Goal: Obtain resource: Obtain resource

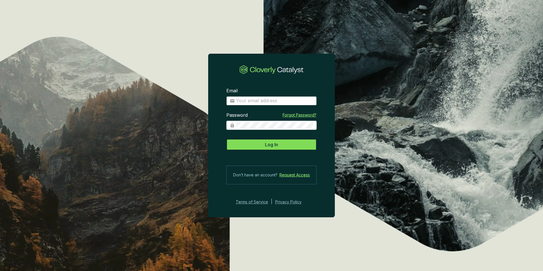
type input "[EMAIL_ADDRESS][DOMAIN_NAME]"
click at [280, 144] on button "Log In" at bounding box center [272, 144] width 90 height 11
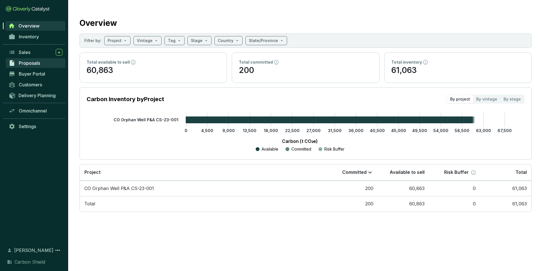
click at [20, 62] on span "Proposals" at bounding box center [29, 63] width 21 height 6
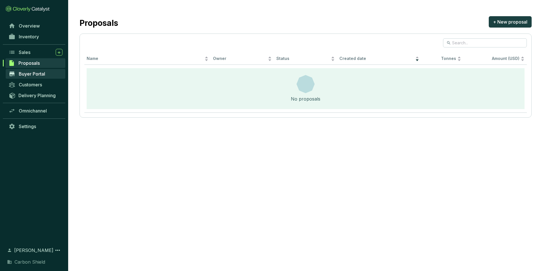
click at [35, 73] on span "Buyer Portal" at bounding box center [32, 74] width 26 height 6
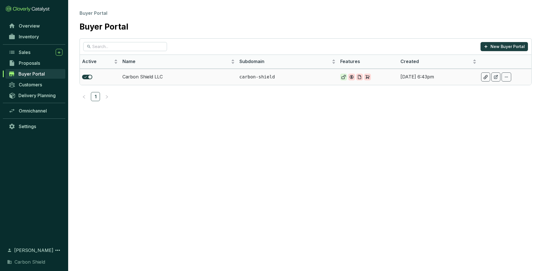
click at [158, 80] on td "Carbon Shield LLC" at bounding box center [178, 77] width 117 height 16
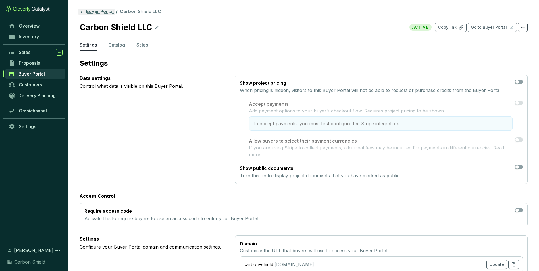
click at [97, 11] on link "Buyer Portal" at bounding box center [96, 12] width 36 height 7
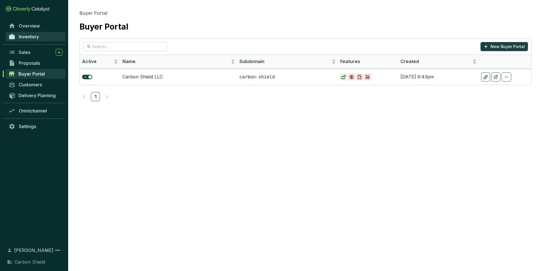
click at [32, 36] on span "Inventory" at bounding box center [29, 37] width 20 height 6
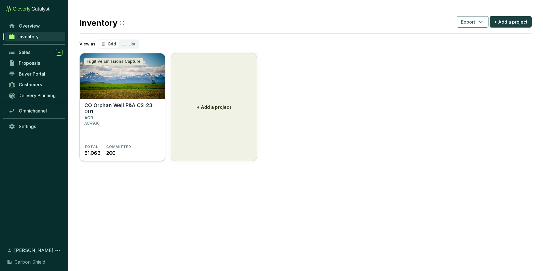
click at [127, 109] on p "CO Orphan Well P&A CS-23-001" at bounding box center [122, 108] width 76 height 13
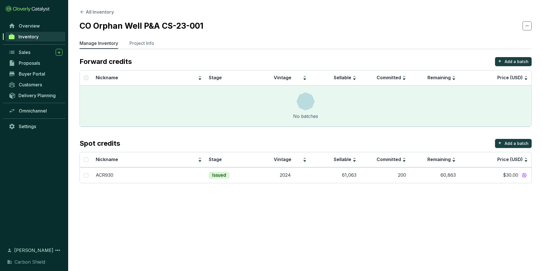
click at [115, 180] on td "ACR930" at bounding box center [148, 175] width 113 height 16
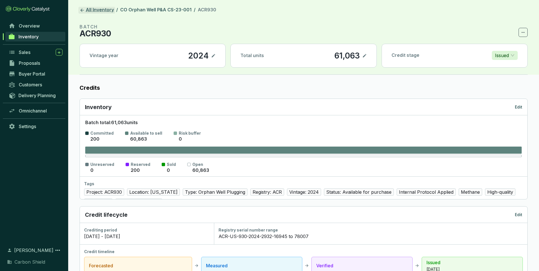
click at [89, 10] on link "All Inventory" at bounding box center [96, 10] width 37 height 7
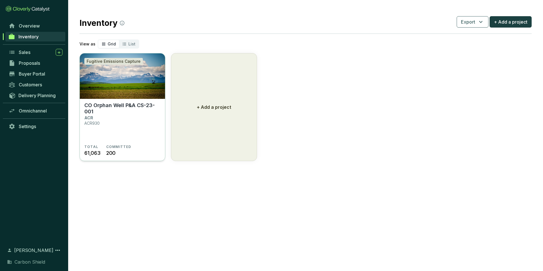
click at [125, 99] on section "CO Orphan Well P&A CS-23-001 ACR ACR930 TOTAL 61,063 COMMITTED 200" at bounding box center [122, 130] width 85 height 63
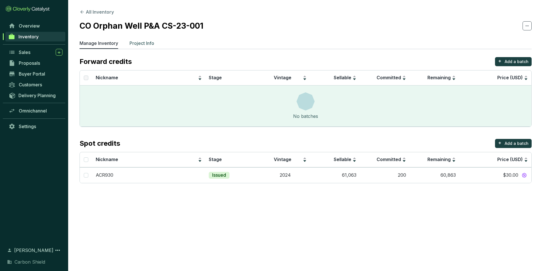
click at [143, 42] on p "Project Info" at bounding box center [142, 43] width 25 height 7
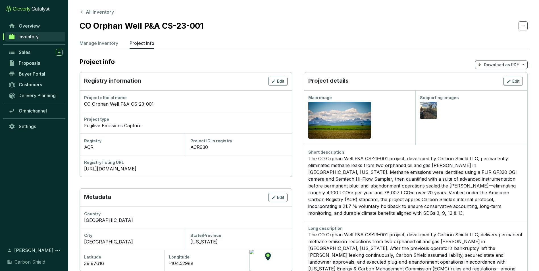
click at [516, 64] on p "Download as PDF" at bounding box center [501, 65] width 35 height 6
click at [508, 79] on span "Show pricing" at bounding box center [502, 78] width 26 height 5
click at [440, 59] on section "Project info Download as PDF" at bounding box center [304, 64] width 448 height 15
click at [476, 179] on div "The CO Orphan Well P&A CS-23-001 project, developed by Carbon Shield LLC, perma…" at bounding box center [415, 185] width 215 height 61
click at [36, 73] on span "Buyer Portal" at bounding box center [32, 74] width 26 height 6
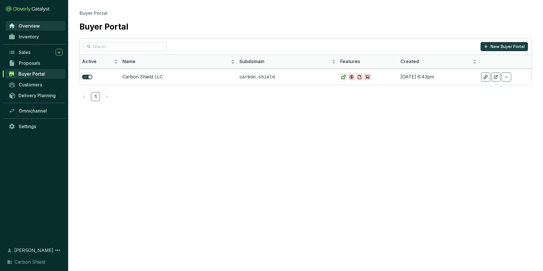
click at [30, 26] on span "Overview" at bounding box center [29, 26] width 21 height 6
